Goal: Task Accomplishment & Management: Use online tool/utility

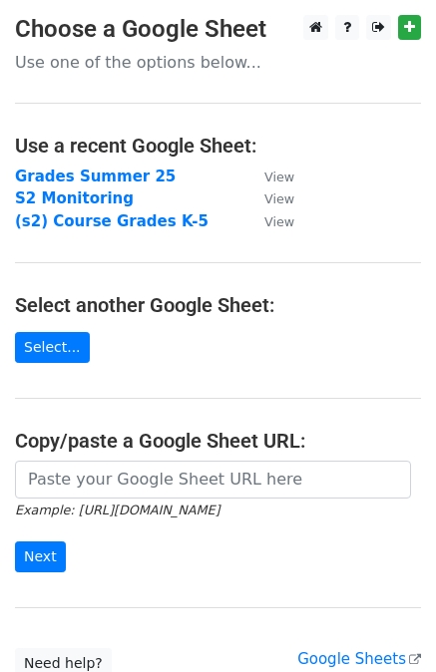
click at [73, 177] on strong "Grades Summer 25" at bounding box center [95, 177] width 161 height 18
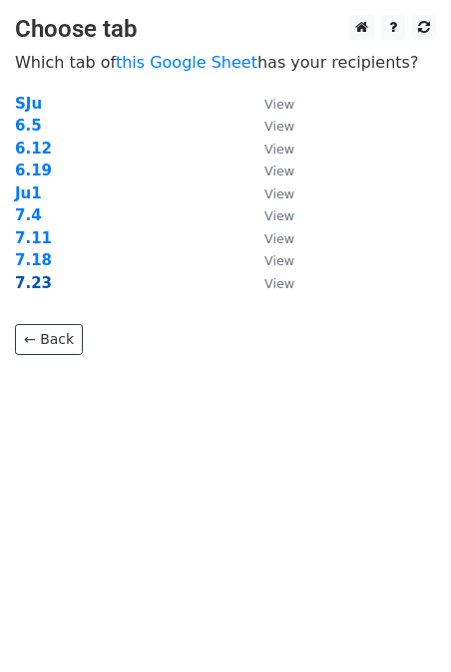
click at [34, 286] on strong "7.23" at bounding box center [33, 283] width 37 height 18
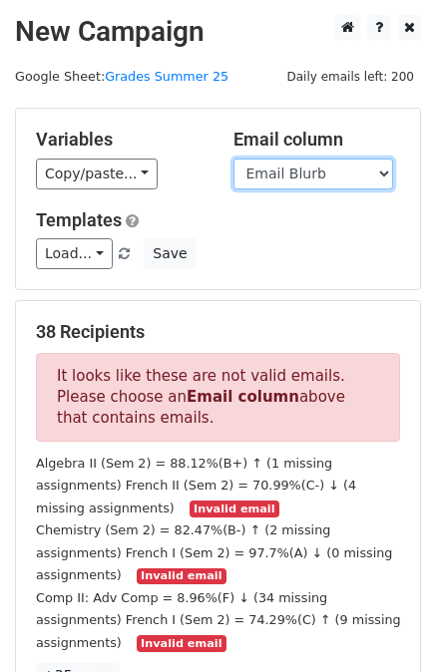
click at [305, 180] on select "# enrolled Student Last Name Student First Name Grade Date Grades Pulled Course…" at bounding box center [313, 174] width 160 height 31
select select "Emails"
click at [233, 159] on select "# enrolled Student Last Name Student First Name Grade Date Grades Pulled Course…" at bounding box center [313, 174] width 160 height 31
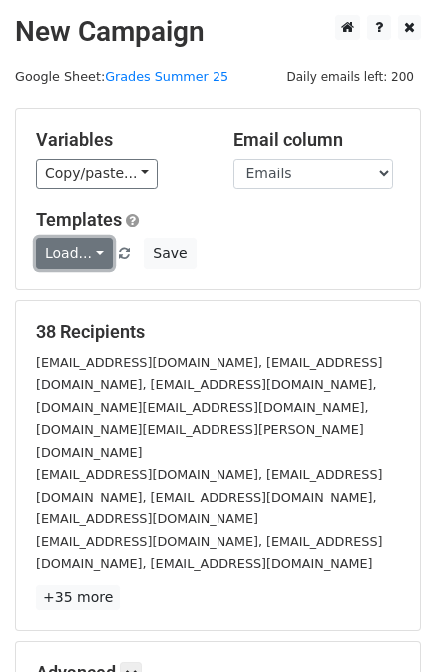
click at [97, 251] on link "Load..." at bounding box center [74, 253] width 77 height 31
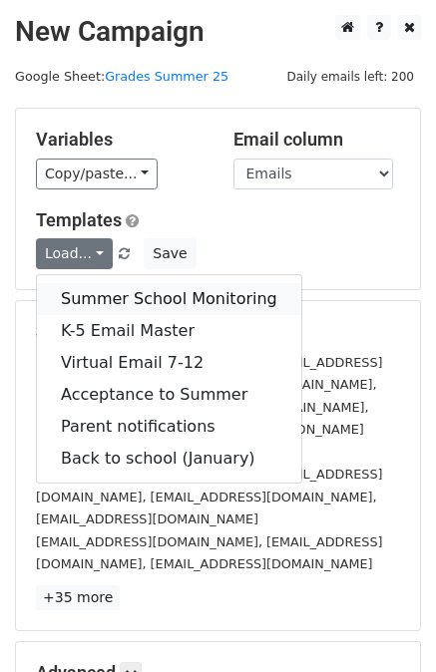
click at [97, 302] on link "Summer School Monitoring" at bounding box center [169, 299] width 264 height 32
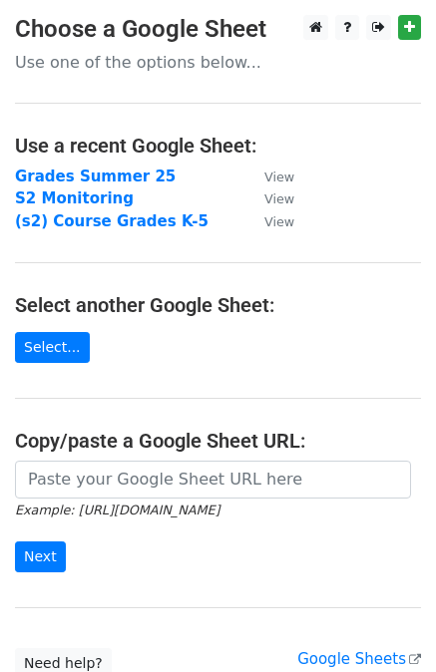
click at [132, 491] on input "url" at bounding box center [213, 480] width 396 height 38
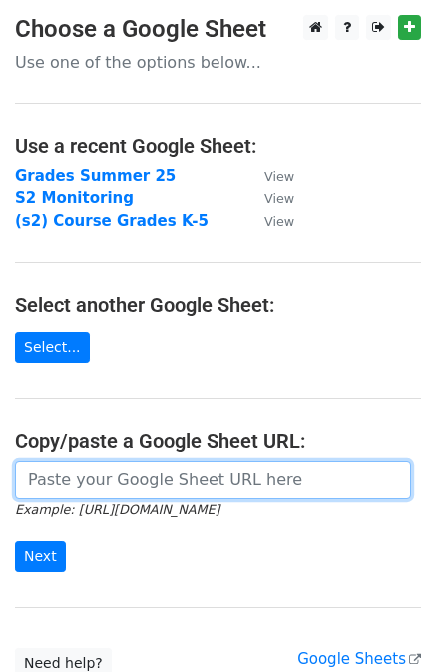
click at [149, 488] on input "url" at bounding box center [213, 480] width 396 height 38
paste input "https://docs.google.com/spreadsheets/d/1KWxhtoDpp4O3DWbDR_jbDX67Cum8VNcLeKZfh1T…"
type input "https://docs.google.com/spreadsheets/d/1KWxhtoDpp4O3DWbDR_jbDX67Cum8VNcLeKZfh1T…"
click at [15, 541] on input "Next" at bounding box center [40, 556] width 51 height 31
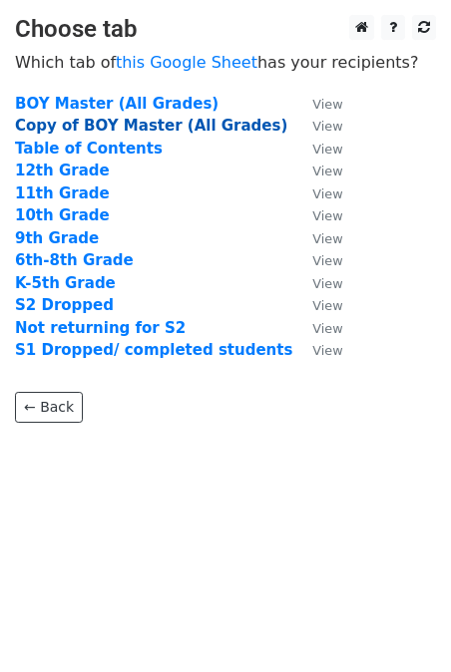
click at [120, 131] on strong "Copy of BOY Master (All Grades)" at bounding box center [151, 126] width 272 height 18
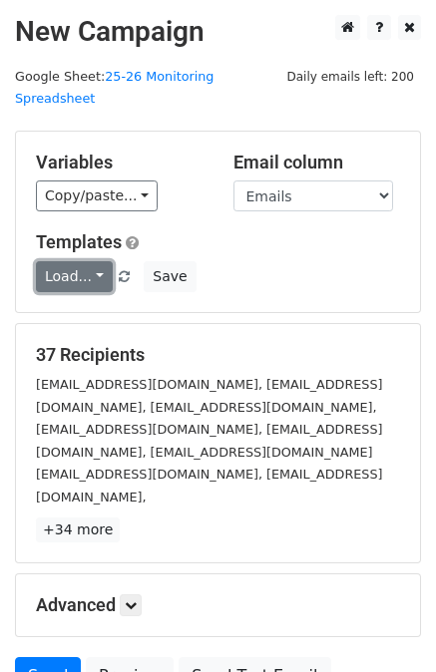
click at [92, 261] on link "Load..." at bounding box center [74, 276] width 77 height 31
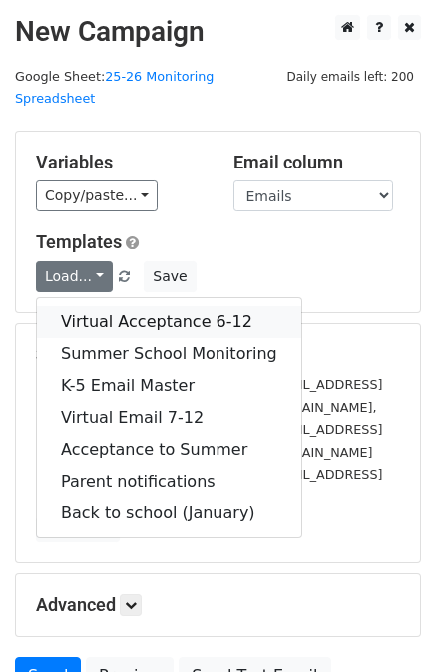
click at [126, 306] on link "Virtual Acceptance 6-12" at bounding box center [169, 322] width 264 height 32
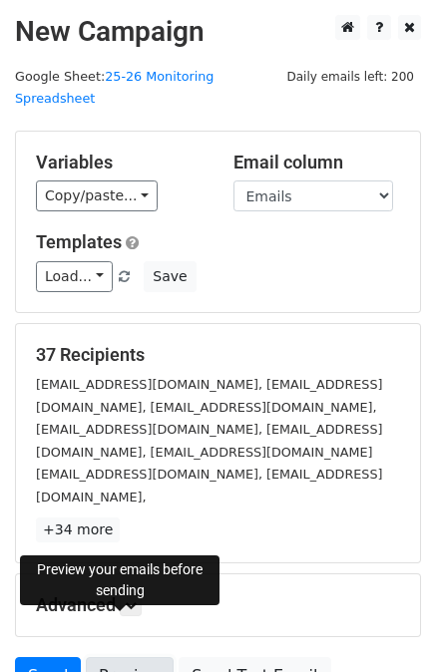
click at [133, 657] on link "Preview" at bounding box center [130, 676] width 88 height 38
click at [32, 657] on link "Send" at bounding box center [48, 676] width 66 height 38
